Goal: Task Accomplishment & Management: Use online tool/utility

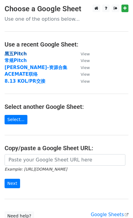
click at [12, 52] on strong "黑五Pitch" at bounding box center [16, 53] width 22 height 5
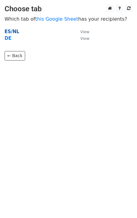
click at [9, 32] on strong "ES/NL" at bounding box center [12, 31] width 15 height 5
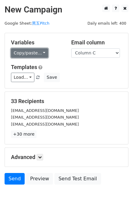
click at [25, 49] on link "Copy/paste..." at bounding box center [29, 52] width 37 height 9
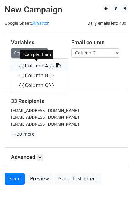
click at [39, 69] on link "{{Column A}}" at bounding box center [39, 66] width 57 height 10
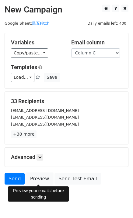
drag, startPoint x: 39, startPoint y: 182, endPoint x: 38, endPoint y: 166, distance: 16.1
click at [39, 182] on link "Preview" at bounding box center [39, 179] width 27 height 12
click at [39, 176] on link "Preview" at bounding box center [39, 179] width 27 height 12
click at [36, 174] on link "Preview" at bounding box center [39, 179] width 27 height 12
click at [43, 179] on link "Preview" at bounding box center [39, 179] width 27 height 12
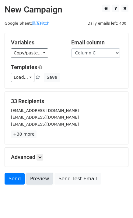
click at [43, 179] on link "Preview" at bounding box center [39, 179] width 27 height 12
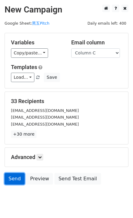
click at [21, 176] on link "Send" at bounding box center [15, 179] width 20 height 12
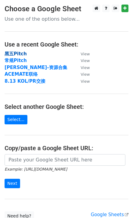
click at [14, 53] on strong "黑五Pitch" at bounding box center [16, 53] width 22 height 5
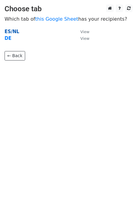
click at [9, 31] on strong "ES/NL" at bounding box center [12, 31] width 15 height 5
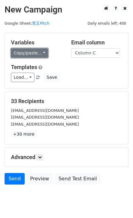
click at [30, 52] on link "Copy/paste..." at bounding box center [29, 52] width 37 height 9
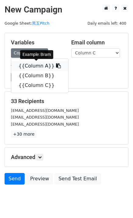
click at [33, 65] on link "{{Column A}}" at bounding box center [39, 66] width 57 height 10
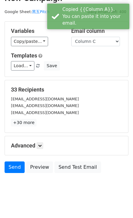
scroll to position [18, 0]
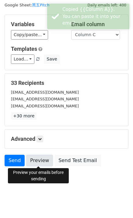
click at [41, 160] on link "Preview" at bounding box center [39, 161] width 27 height 12
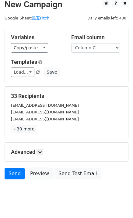
scroll to position [0, 0]
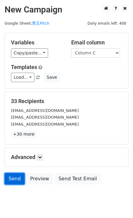
click at [9, 178] on link "Send" at bounding box center [15, 179] width 20 height 12
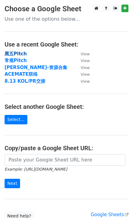
click at [12, 53] on strong "黑五Pitch" at bounding box center [16, 53] width 22 height 5
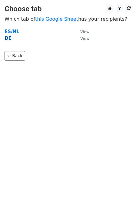
click at [7, 37] on strong "DE" at bounding box center [8, 38] width 7 height 5
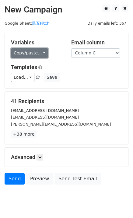
click at [29, 52] on link "Copy/paste..." at bounding box center [29, 52] width 37 height 9
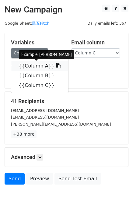
click at [36, 66] on link "{{Column A}}" at bounding box center [39, 66] width 57 height 10
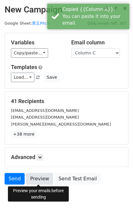
click at [41, 175] on link "Preview" at bounding box center [39, 179] width 27 height 12
click at [38, 179] on link "Preview" at bounding box center [39, 179] width 27 height 12
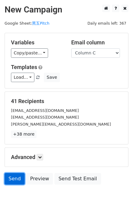
click at [15, 180] on link "Send" at bounding box center [15, 179] width 20 height 12
